Goal: Information Seeking & Learning: Get advice/opinions

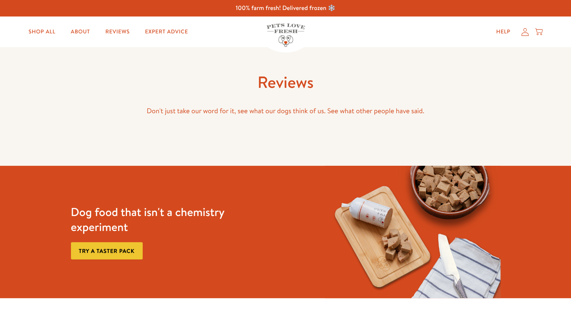
click at [280, 88] on h1 "Reviews" at bounding box center [286, 82] width 430 height 21
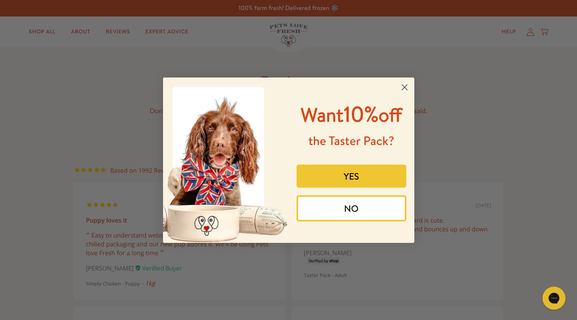
click at [408, 85] on circle "Close dialog" at bounding box center [404, 87] width 13 height 13
